Goal: Information Seeking & Learning: Learn about a topic

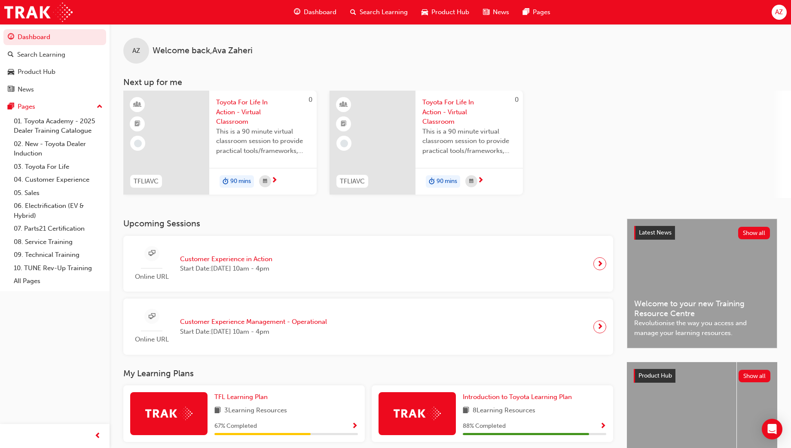
click at [223, 107] on span "Toyota For Life In Action - Virtual Classroom" at bounding box center [263, 112] width 94 height 29
click at [402, 143] on div at bounding box center [373, 143] width 86 height 104
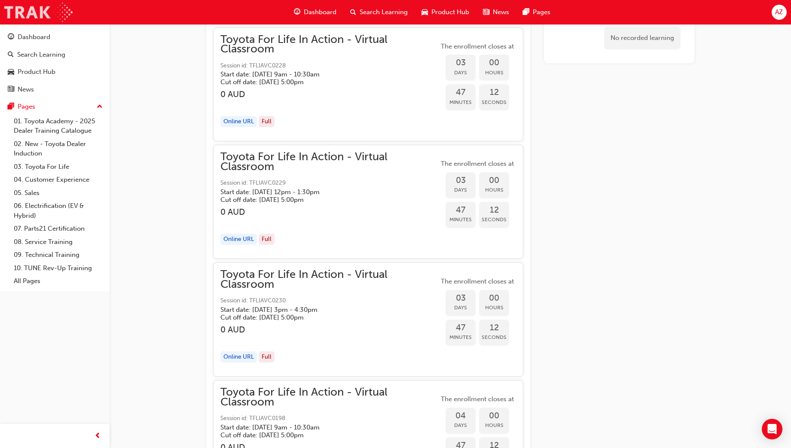
scroll to position [627, 0]
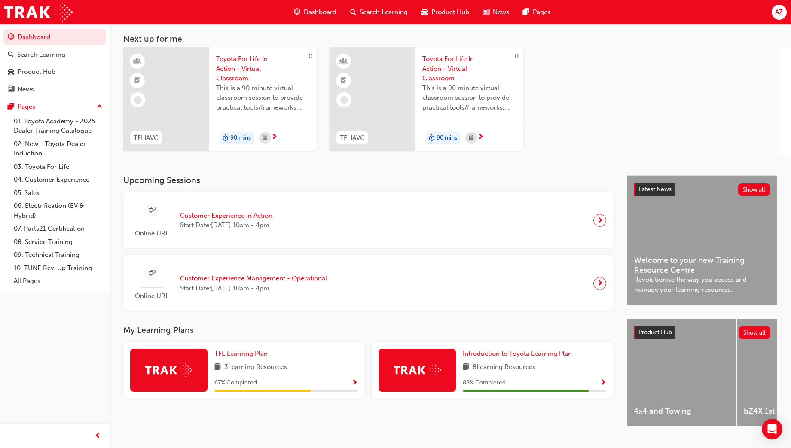
scroll to position [62, 0]
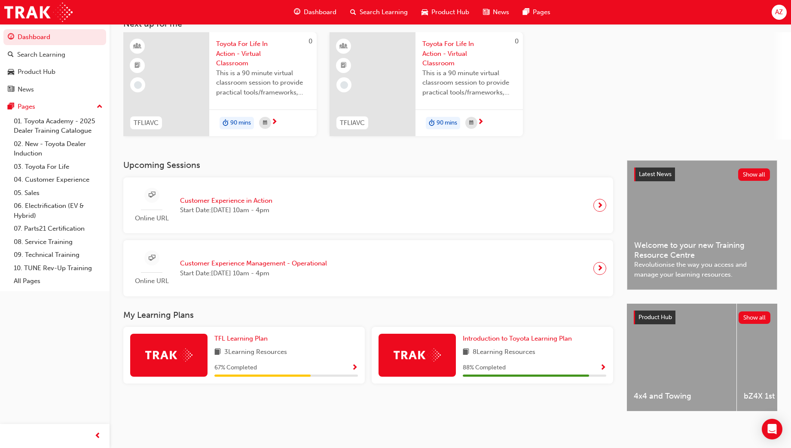
click at [393, 356] on div at bounding box center [417, 355] width 77 height 43
click at [526, 363] on div "88 % Completed" at bounding box center [534, 368] width 143 height 11
click at [442, 349] on div at bounding box center [417, 355] width 77 height 43
click at [602, 365] on span "Show Progress" at bounding box center [603, 368] width 6 height 8
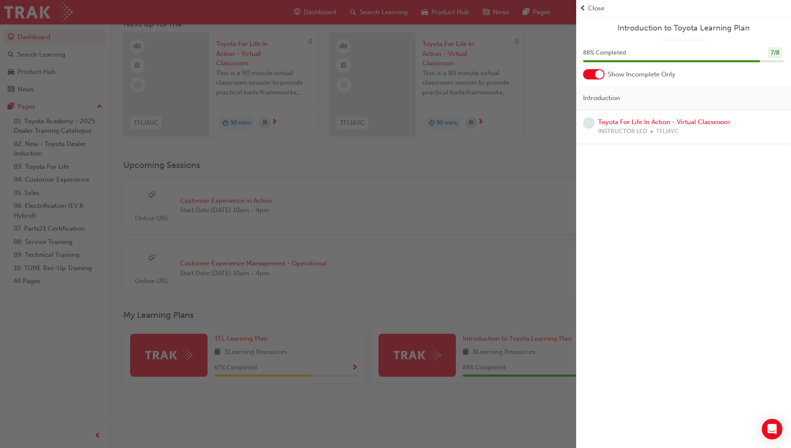
click at [612, 133] on span "INSTRUCTOR LED" at bounding box center [622, 132] width 49 height 10
click at [585, 119] on span "learningRecordVerb_NONE-icon" at bounding box center [589, 123] width 12 height 12
click at [587, 123] on span "learningRecordVerb_NONE-icon" at bounding box center [589, 123] width 12 height 12
drag, startPoint x: 760, startPoint y: 64, endPoint x: 708, endPoint y: 83, distance: 56.1
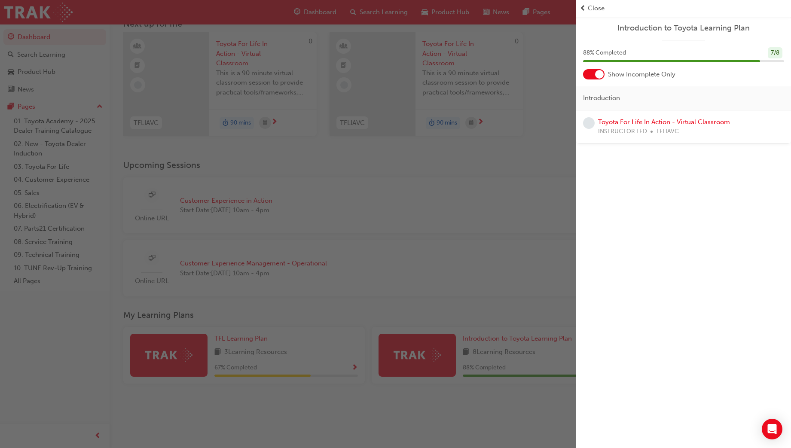
click at [760, 64] on div "88 % Completed 7 / 8" at bounding box center [683, 58] width 215 height 22
click at [559, 118] on div "button" at bounding box center [288, 224] width 576 height 448
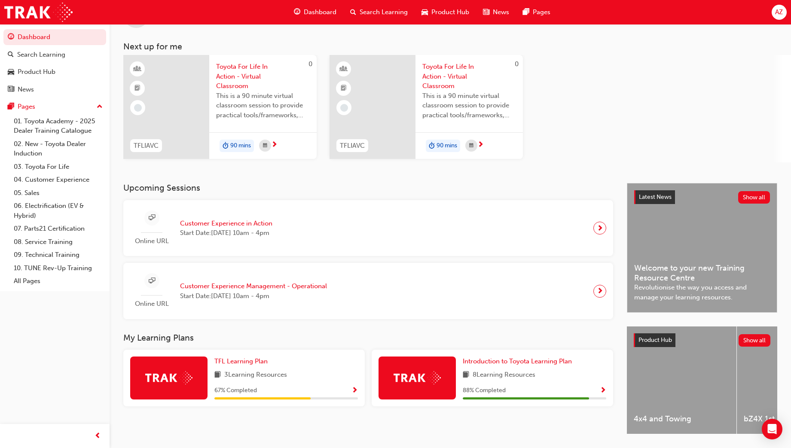
scroll to position [0, 0]
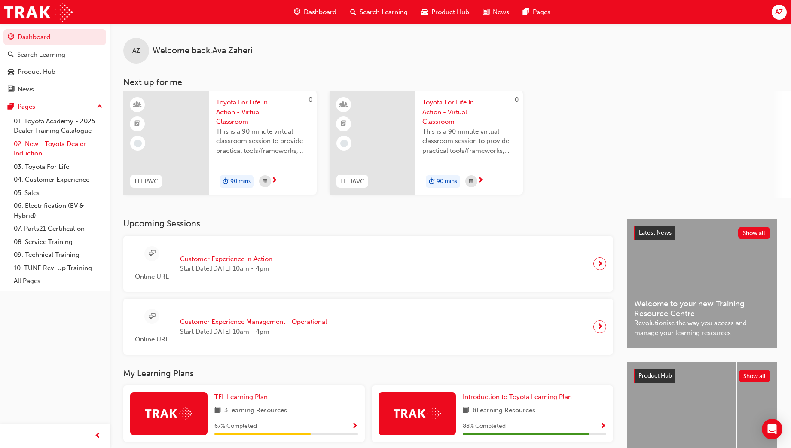
click at [30, 139] on link "02. New - Toyota Dealer Induction" at bounding box center [58, 148] width 96 height 23
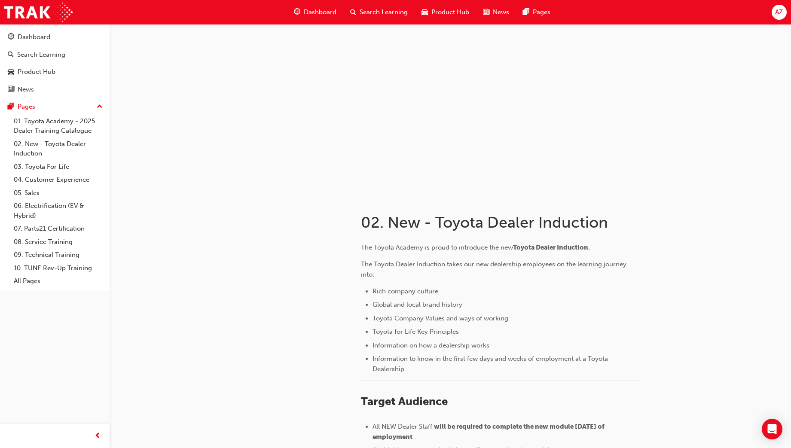
click at [491, 237] on div "The Toyota Academy is proud to introduce the new Toyota Dealer Induction. The T…" at bounding box center [527, 389] width 333 height 308
click at [61, 25] on div "Dashboard Search Learning Product Hub News Pages Pages 01. Toyota Academy - 202…" at bounding box center [55, 157] width 110 height 267
click at [58, 34] on div "Dashboard" at bounding box center [55, 37] width 94 height 11
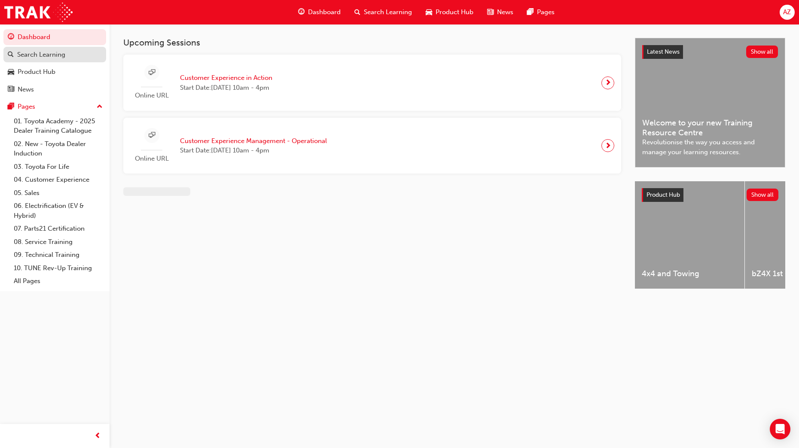
click at [72, 56] on div "Search Learning" at bounding box center [55, 54] width 94 height 11
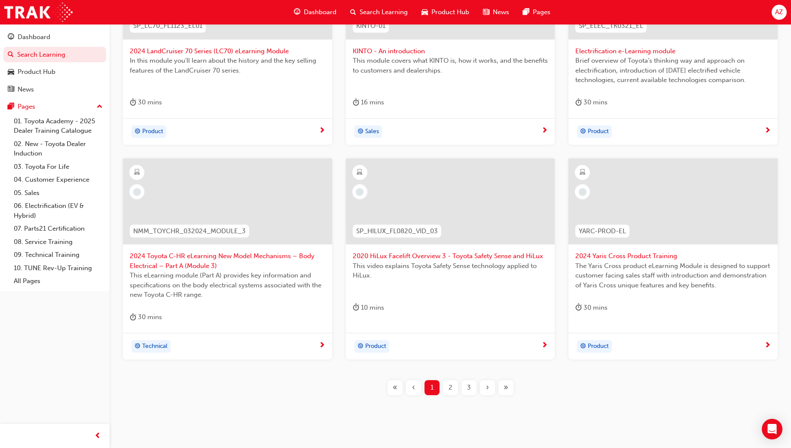
scroll to position [262, 0]
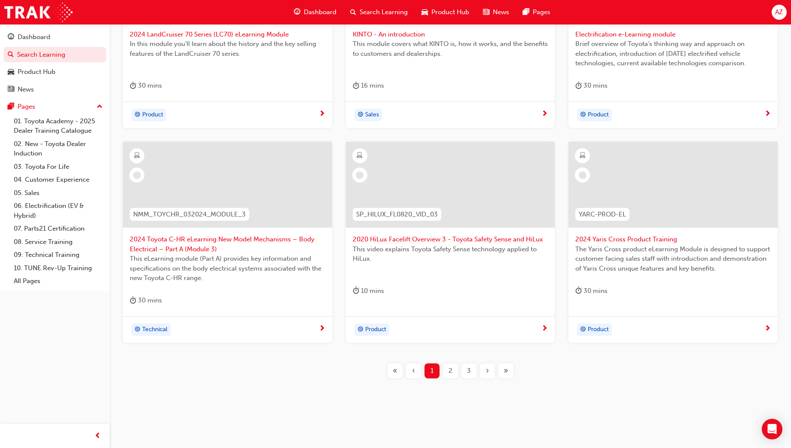
click at [444, 373] on div "2" at bounding box center [450, 370] width 15 height 15
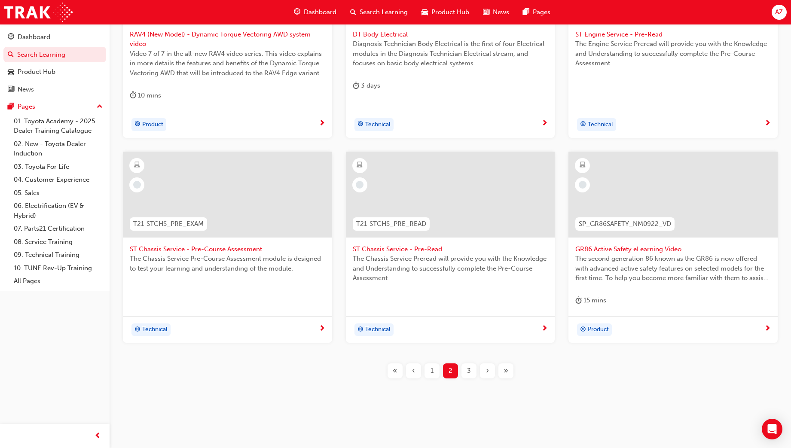
click at [464, 372] on div "3" at bounding box center [468, 370] width 15 height 15
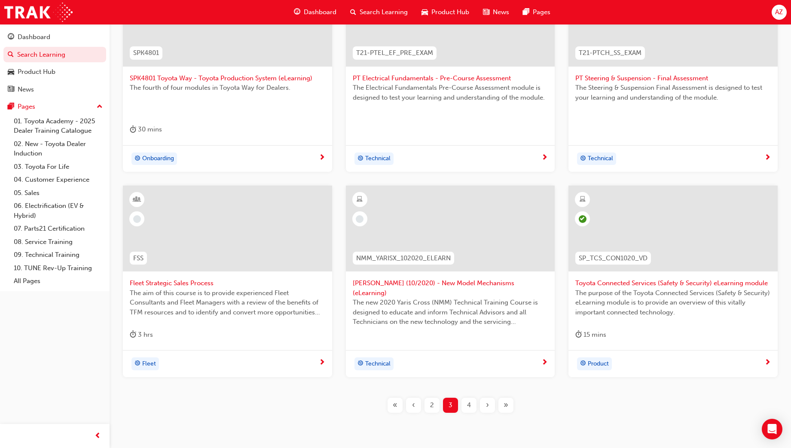
scroll to position [253, 0]
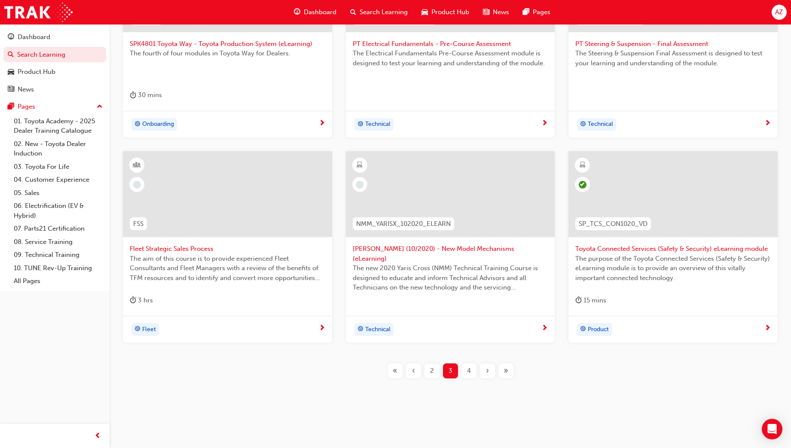
click at [464, 367] on div "4" at bounding box center [468, 370] width 15 height 15
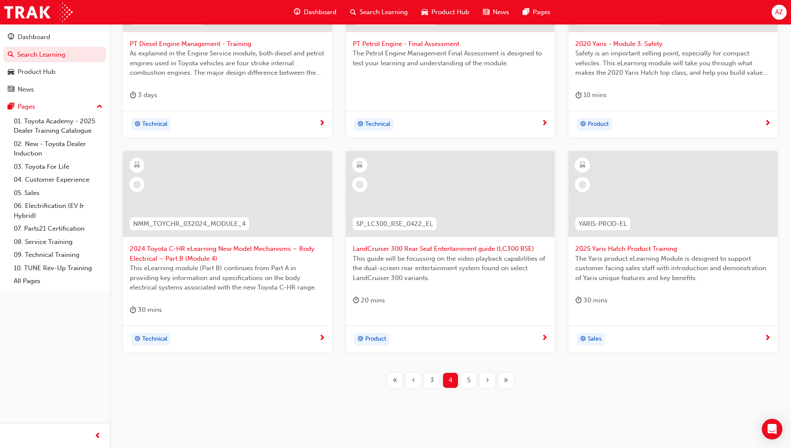
click at [469, 376] on span "5" at bounding box center [468, 381] width 3 height 10
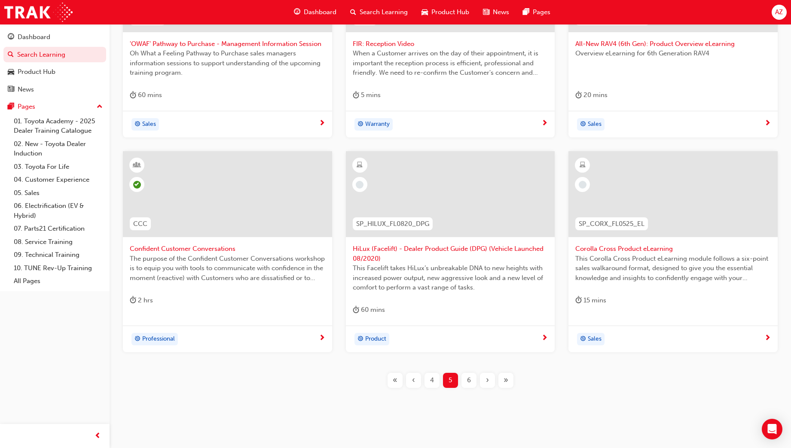
click at [469, 376] on span "6" at bounding box center [469, 381] width 4 height 10
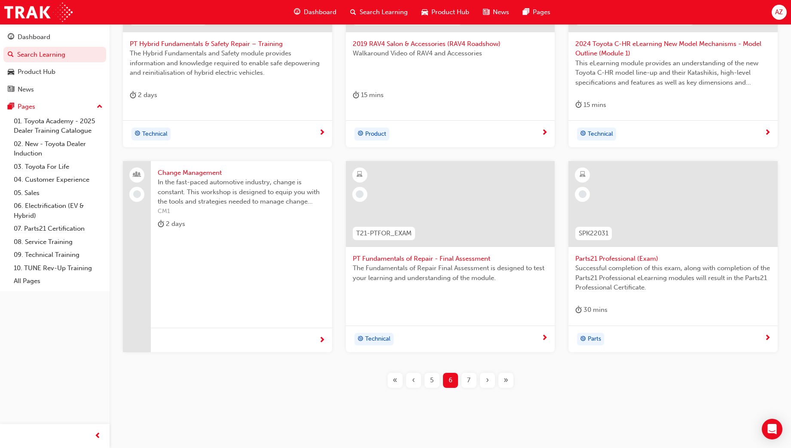
click at [475, 382] on div "7" at bounding box center [468, 380] width 15 height 15
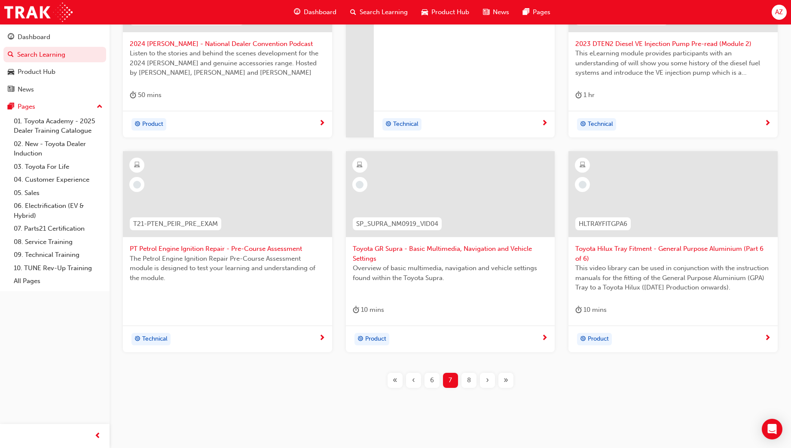
click at [476, 385] on button "8" at bounding box center [469, 380] width 18 height 15
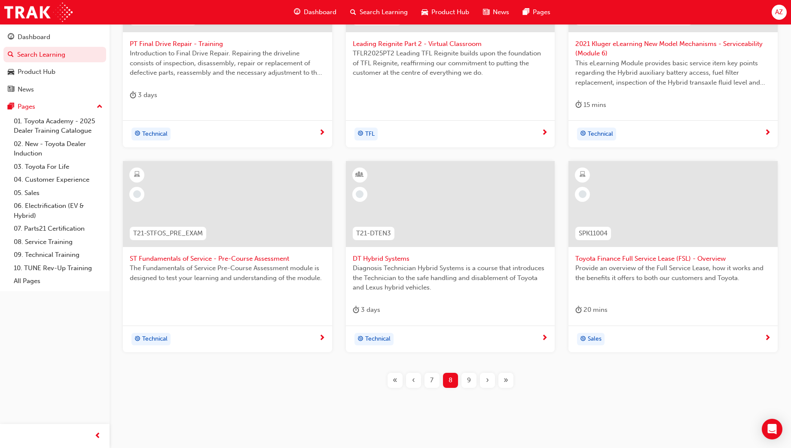
click at [473, 375] on div "9" at bounding box center [468, 380] width 15 height 15
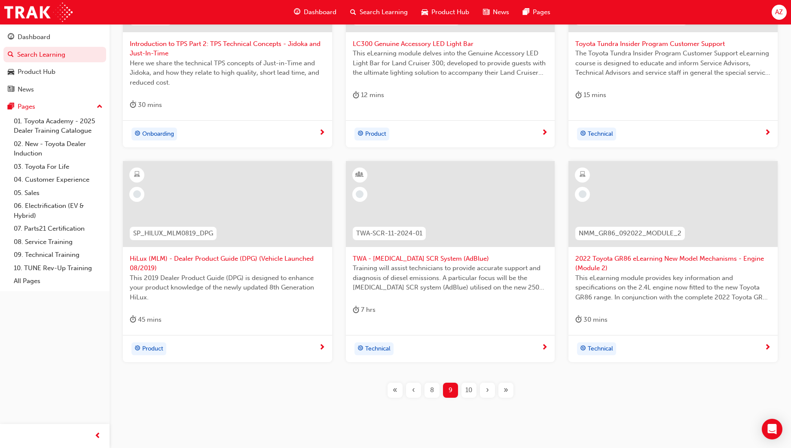
click at [466, 387] on span "10" at bounding box center [468, 390] width 7 height 10
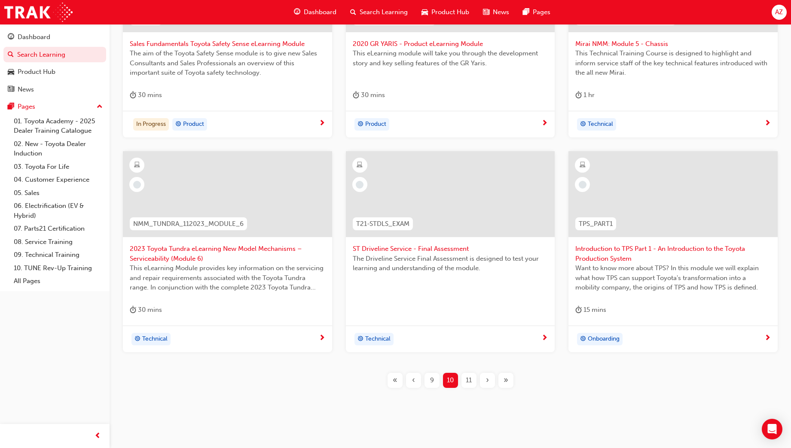
click at [465, 385] on div "11" at bounding box center [468, 380] width 15 height 15
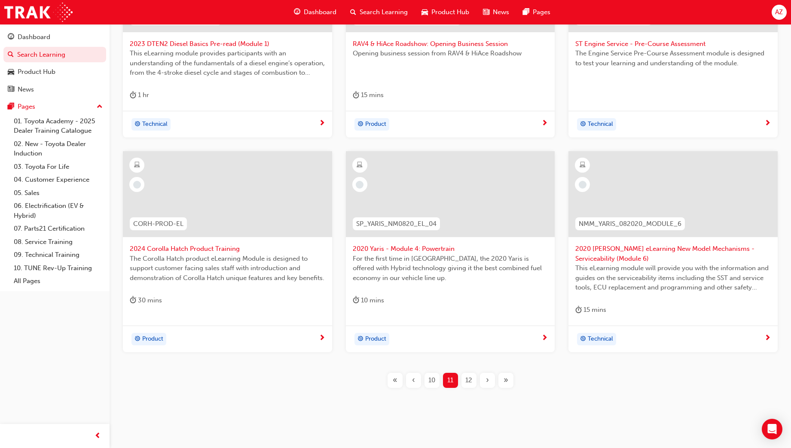
click at [465, 386] on div "12" at bounding box center [468, 380] width 15 height 15
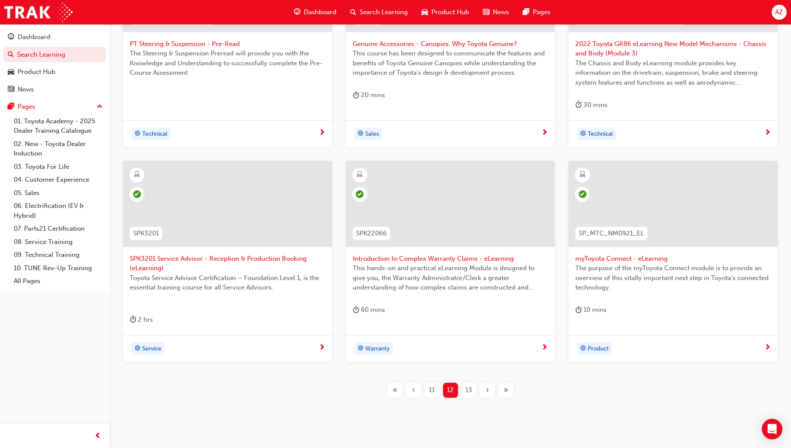
click at [467, 390] on span "13" at bounding box center [468, 390] width 7 height 10
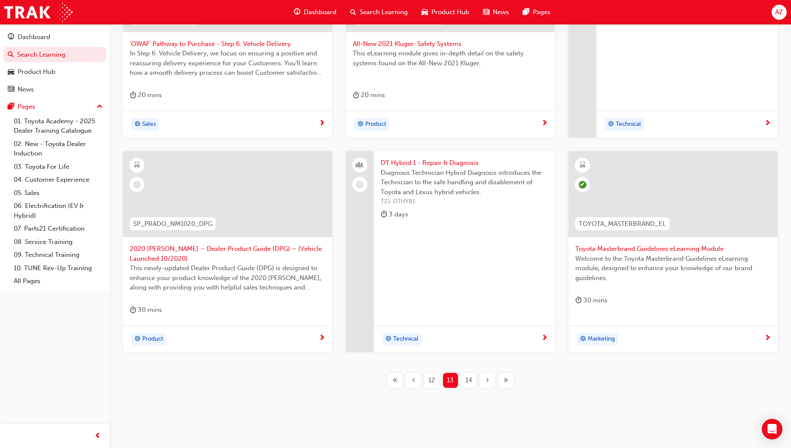
click at [467, 390] on div "P2P_DELIVERY_1024 'OWAF' Pathway to Purchase - Step 6: Vehicle Delivery In Step…" at bounding box center [450, 174] width 654 height 456
click at [473, 388] on div "14" at bounding box center [468, 380] width 15 height 15
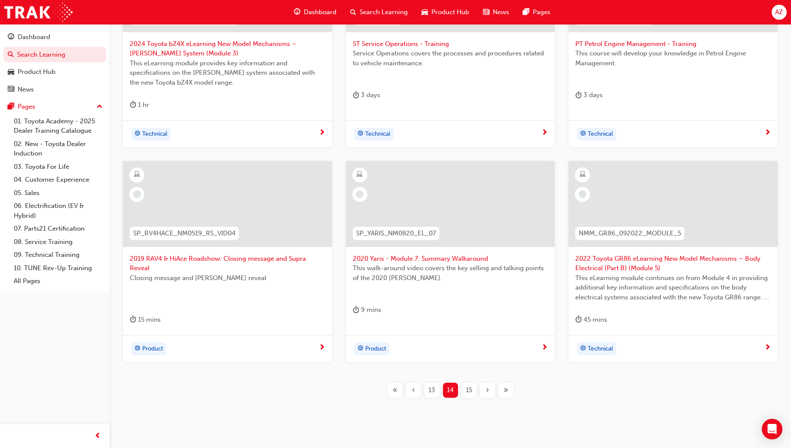
click at [469, 388] on span "15" at bounding box center [469, 390] width 6 height 10
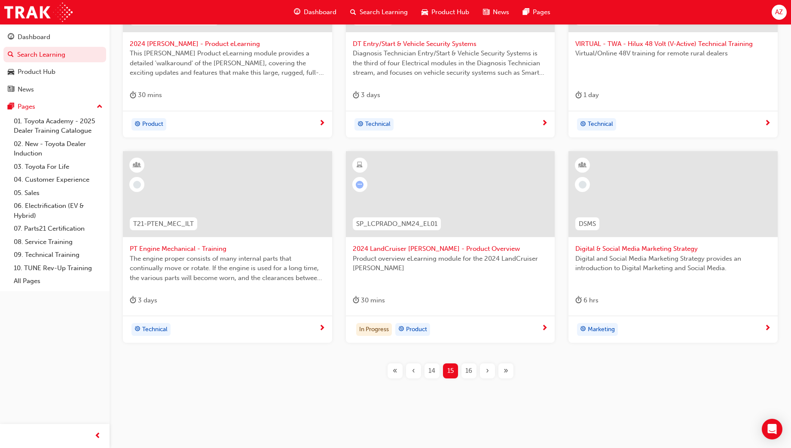
click at [470, 374] on span "16" at bounding box center [468, 371] width 7 height 10
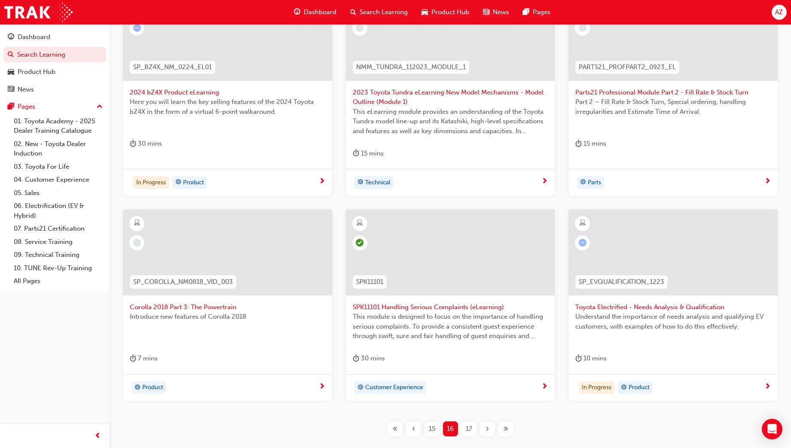
scroll to position [262, 0]
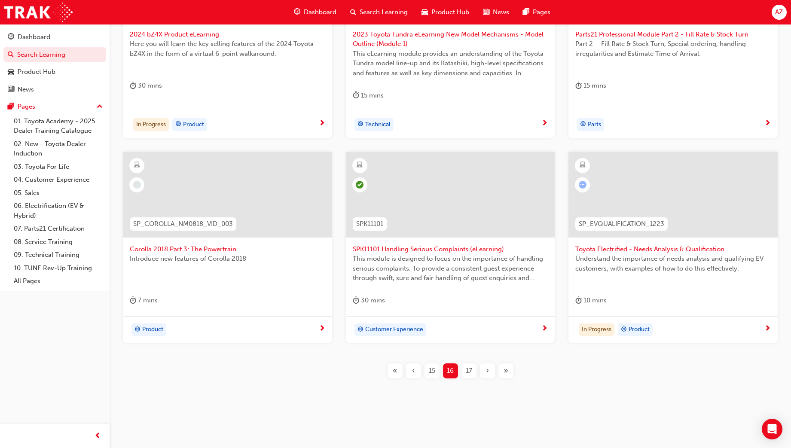
click at [468, 369] on span "17" at bounding box center [469, 371] width 6 height 10
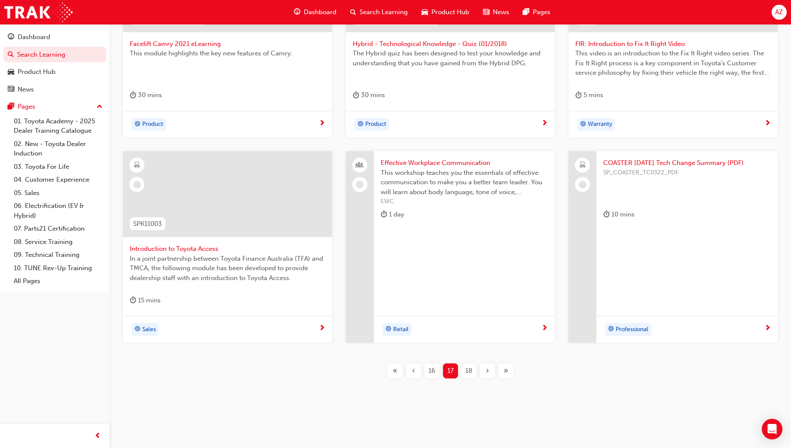
click at [311, 314] on div "Introduction to Toyota Access In a joint partnership between Toyota Finance Aus…" at bounding box center [227, 233] width 209 height 165
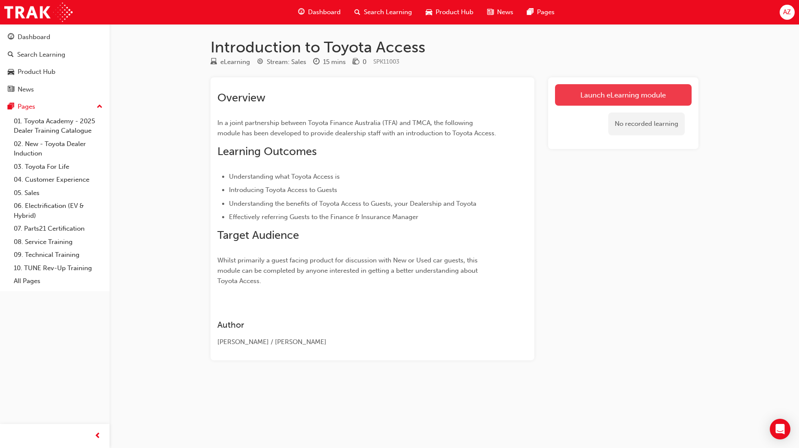
click at [621, 103] on link "Launch eLearning module" at bounding box center [623, 94] width 137 height 21
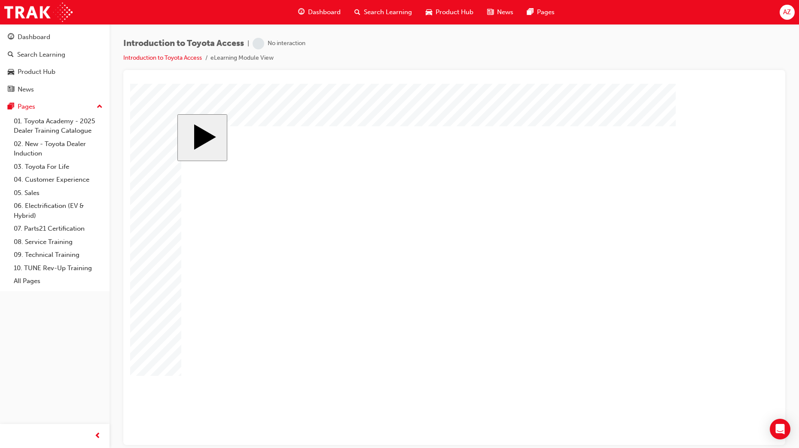
drag, startPoint x: 627, startPoint y: 159, endPoint x: 459, endPoint y: 228, distance: 181.5
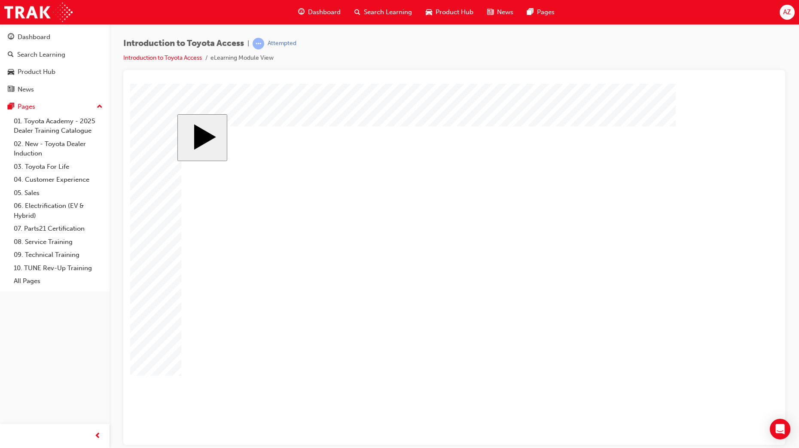
drag, startPoint x: 504, startPoint y: 277, endPoint x: 524, endPoint y: 291, distance: 24.3
